Goal: Task Accomplishment & Management: Complete application form

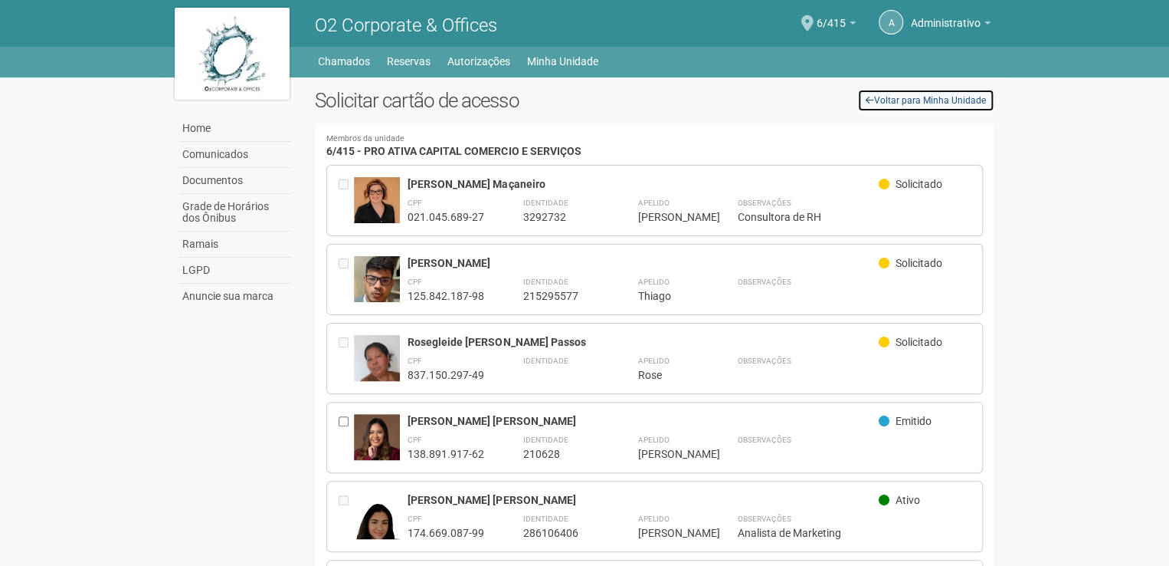
click at [902, 101] on link "Voltar para Minha Unidade" at bounding box center [925, 100] width 137 height 23
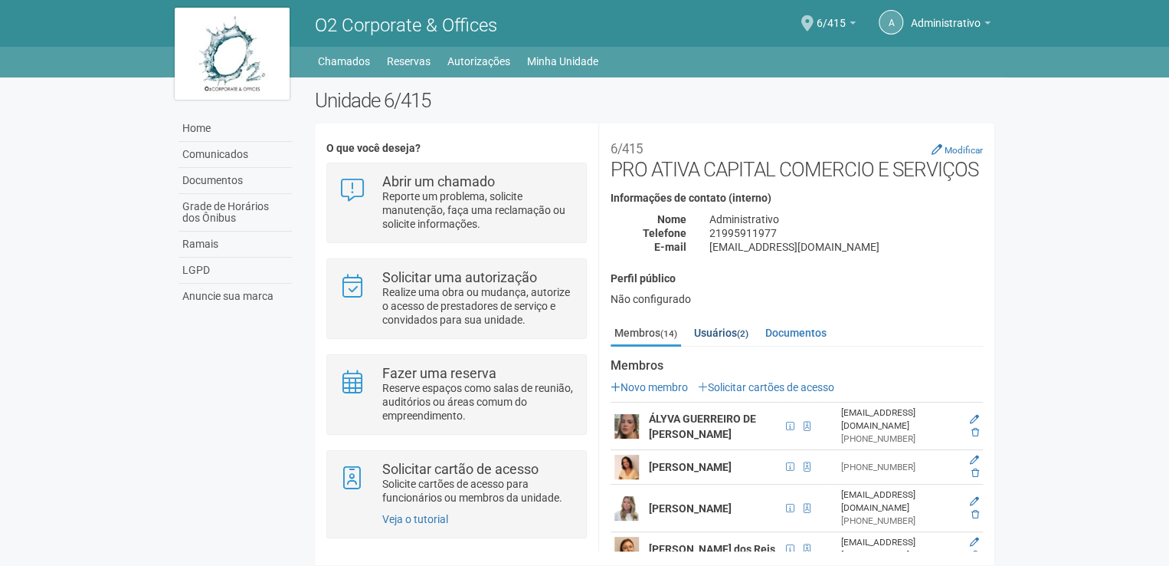
scroll to position [77, 0]
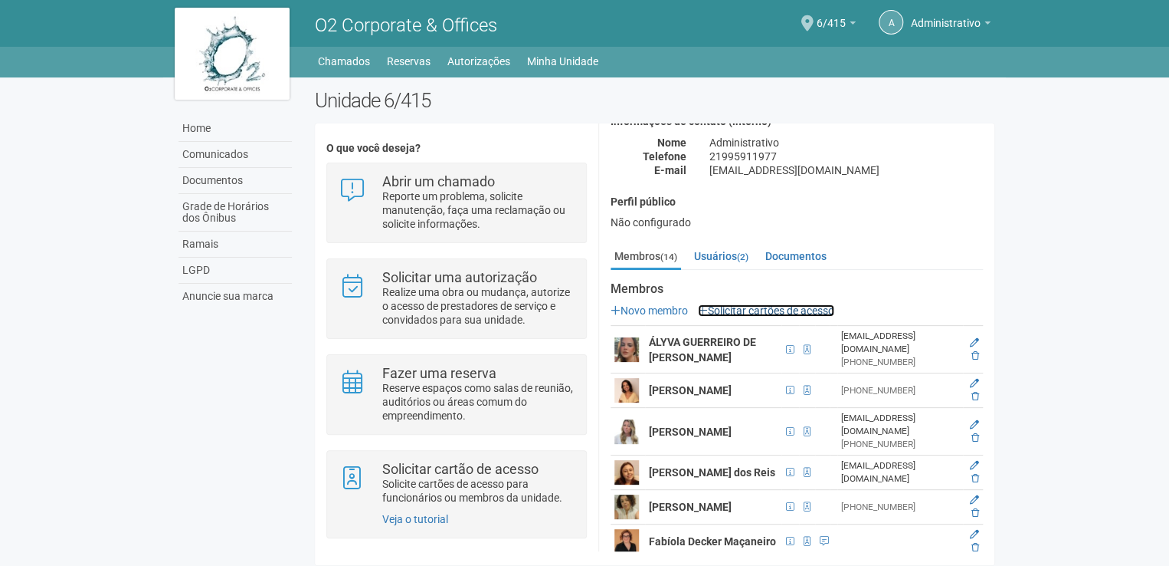
click at [749, 310] on link "Solicitar cartões de acesso" at bounding box center [766, 310] width 136 height 12
